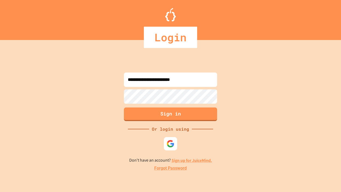
type input "**********"
